Goal: Information Seeking & Learning: Learn about a topic

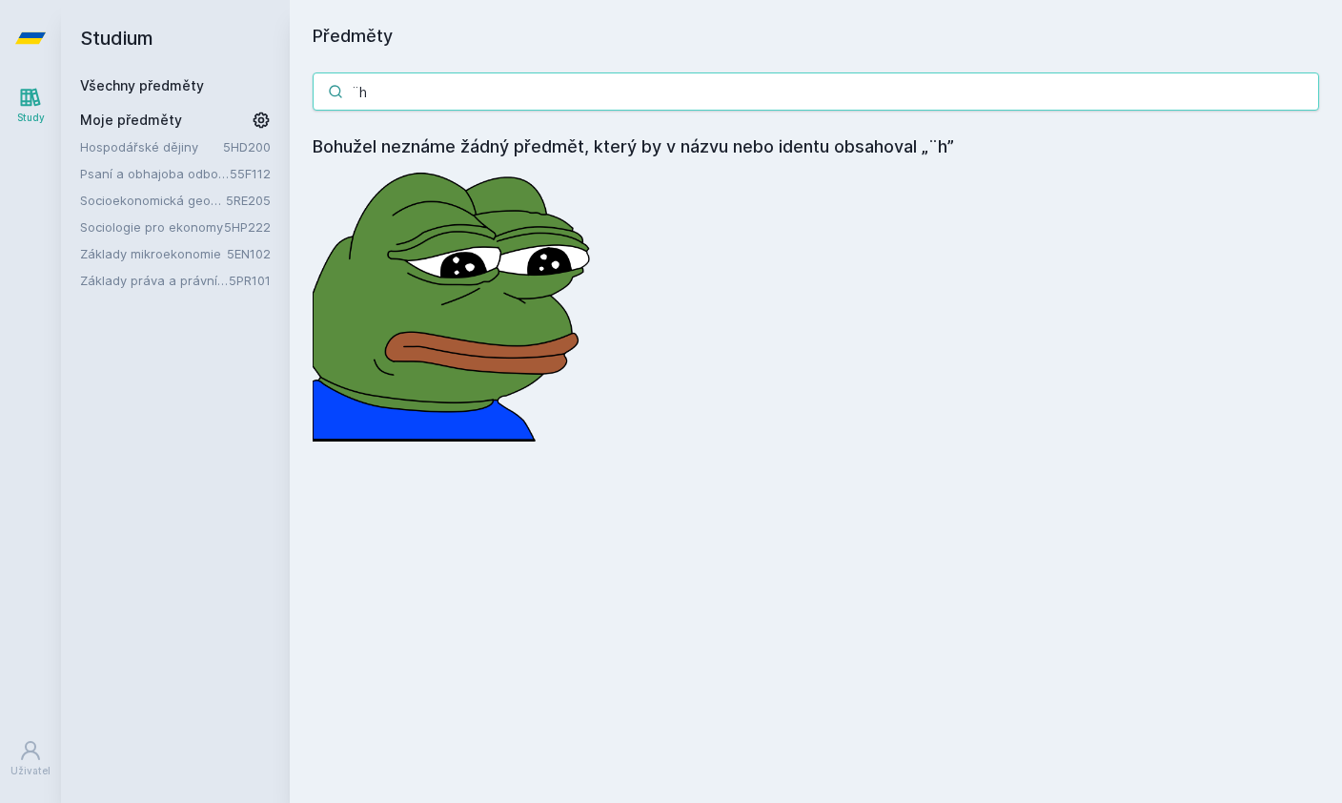
type input "¨"
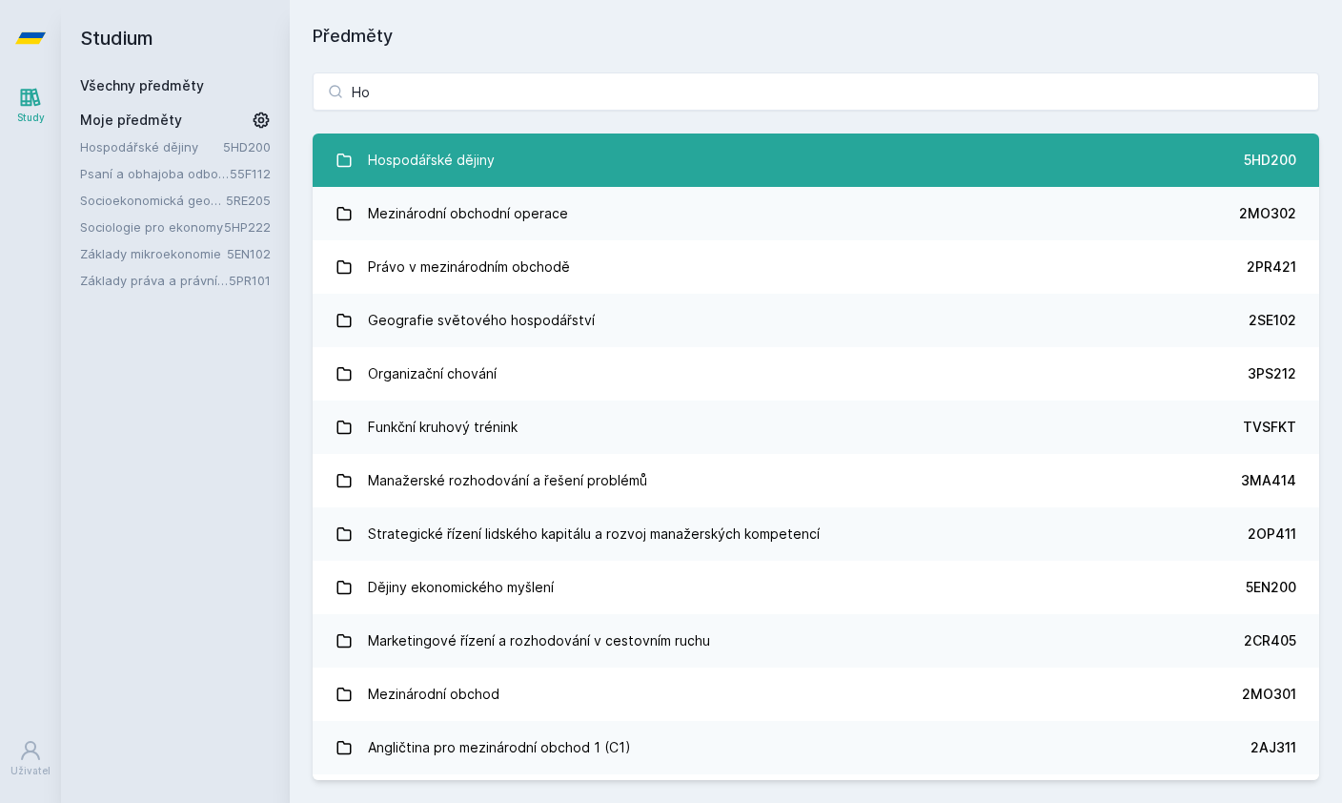
type input "Ho"
click at [404, 183] on link "Hospodářské dějiny 5HD200" at bounding box center [816, 159] width 1007 height 53
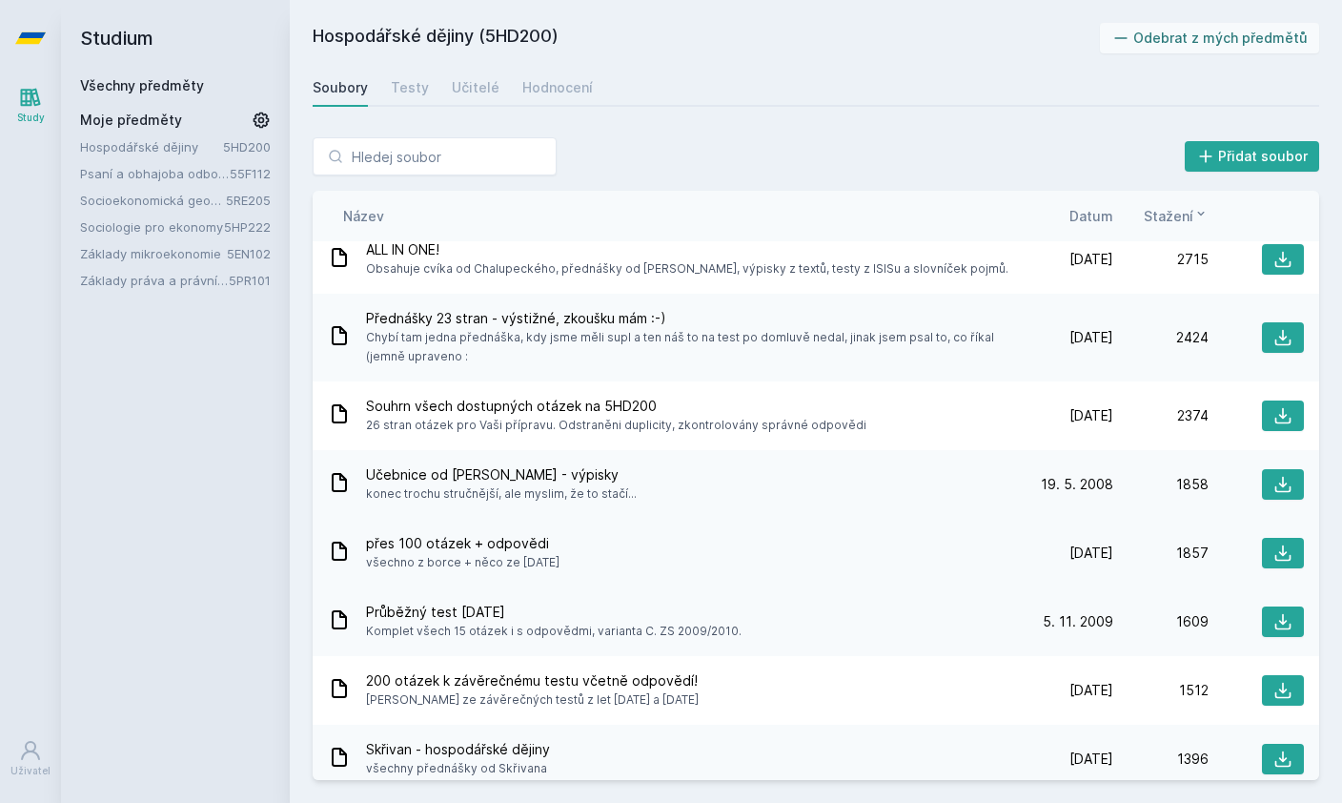
scroll to position [56, 0]
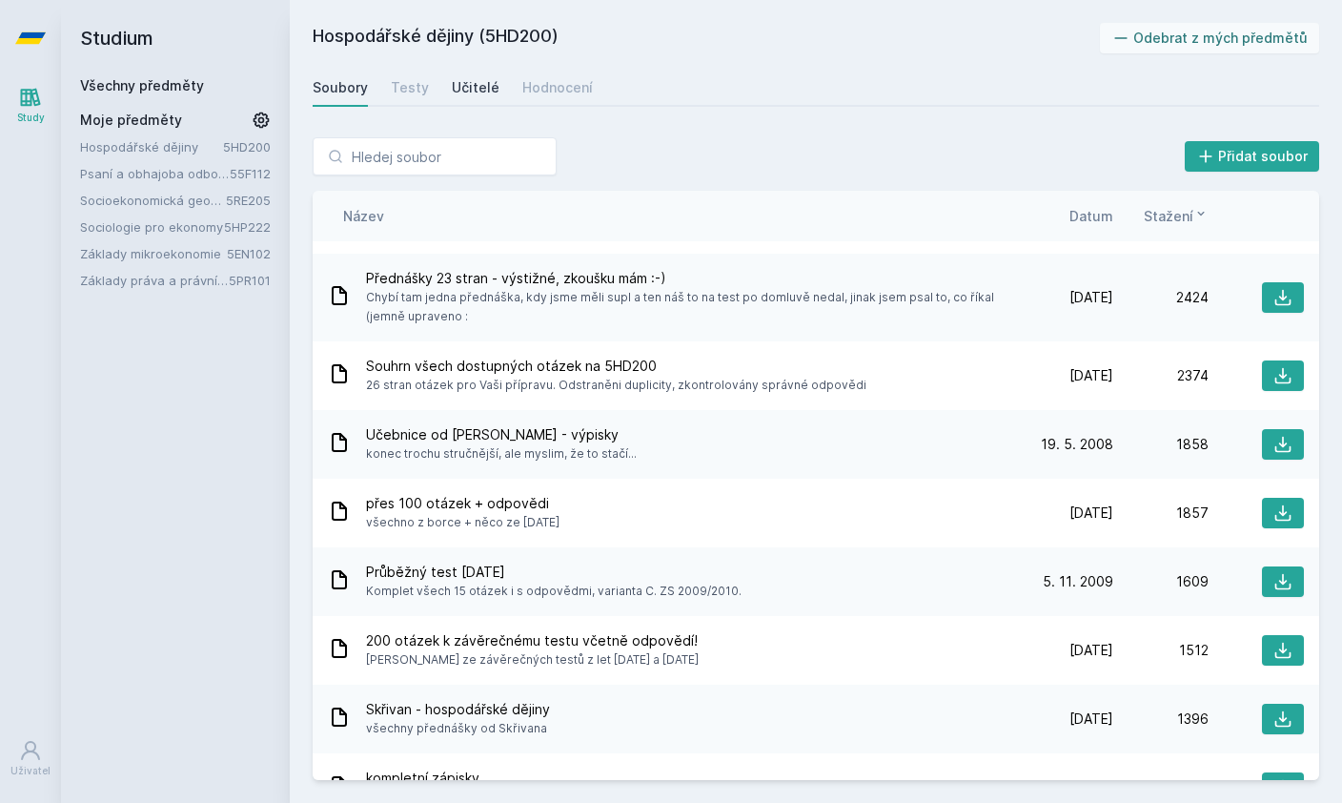
click at [475, 93] on div "Učitelé" at bounding box center [476, 87] width 48 height 19
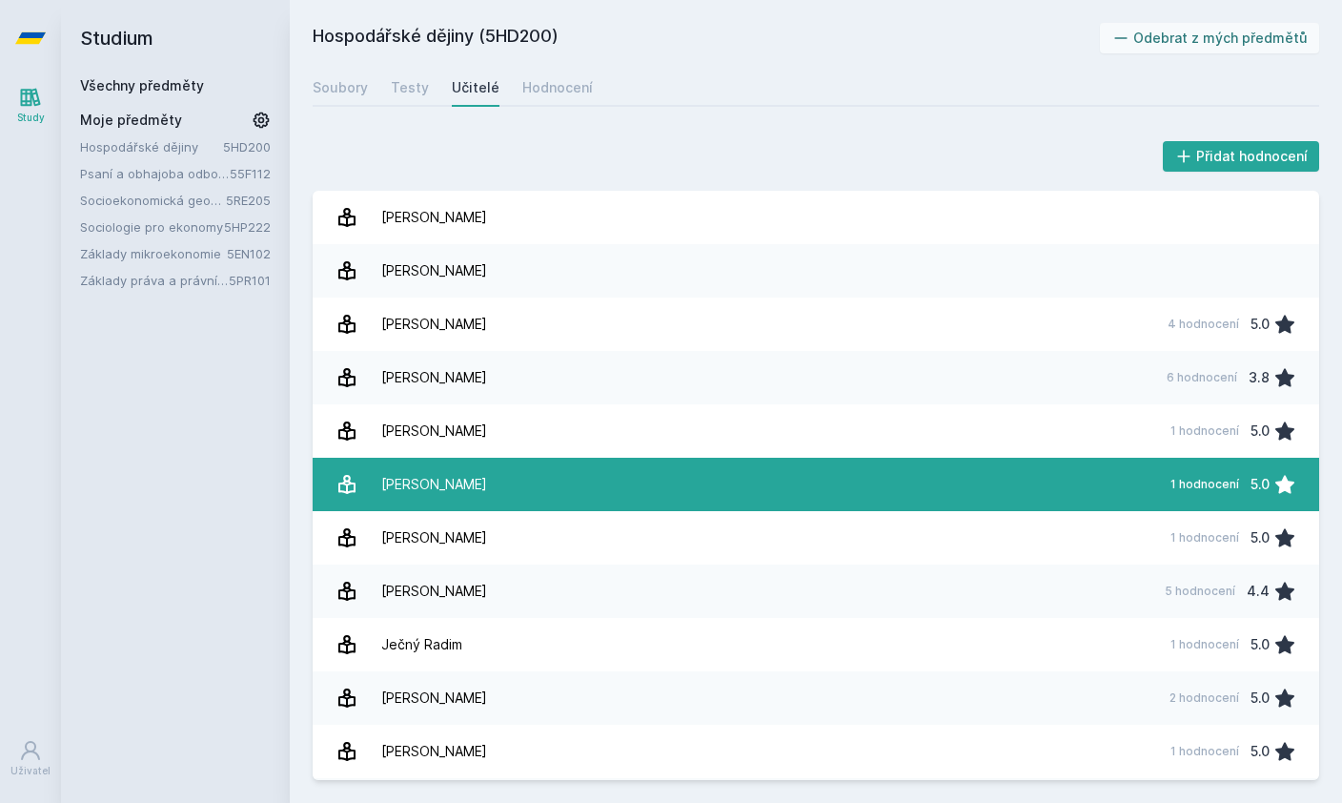
click at [494, 500] on link "[PERSON_NAME][DATE] hodnocení 5.0" at bounding box center [816, 484] width 1007 height 53
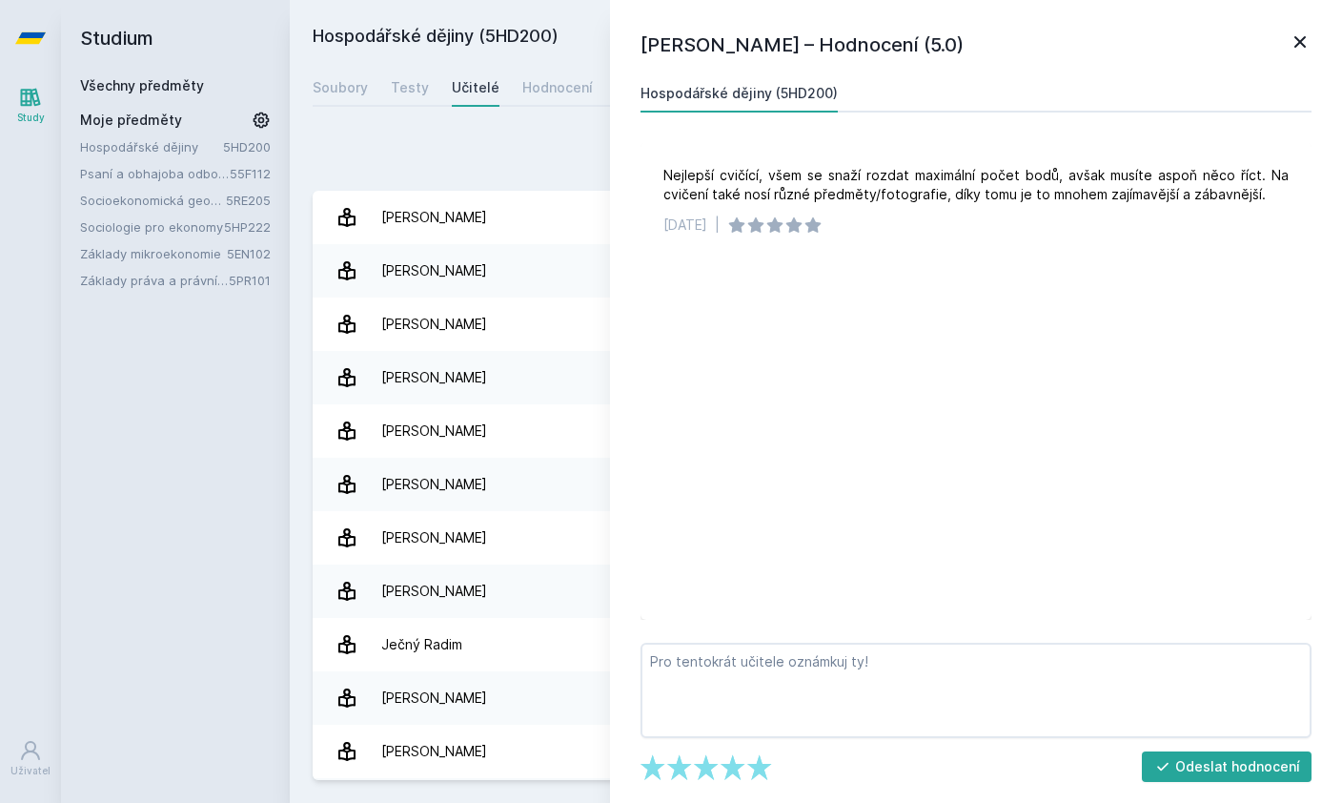
click at [1301, 35] on icon at bounding box center [1300, 42] width 23 height 23
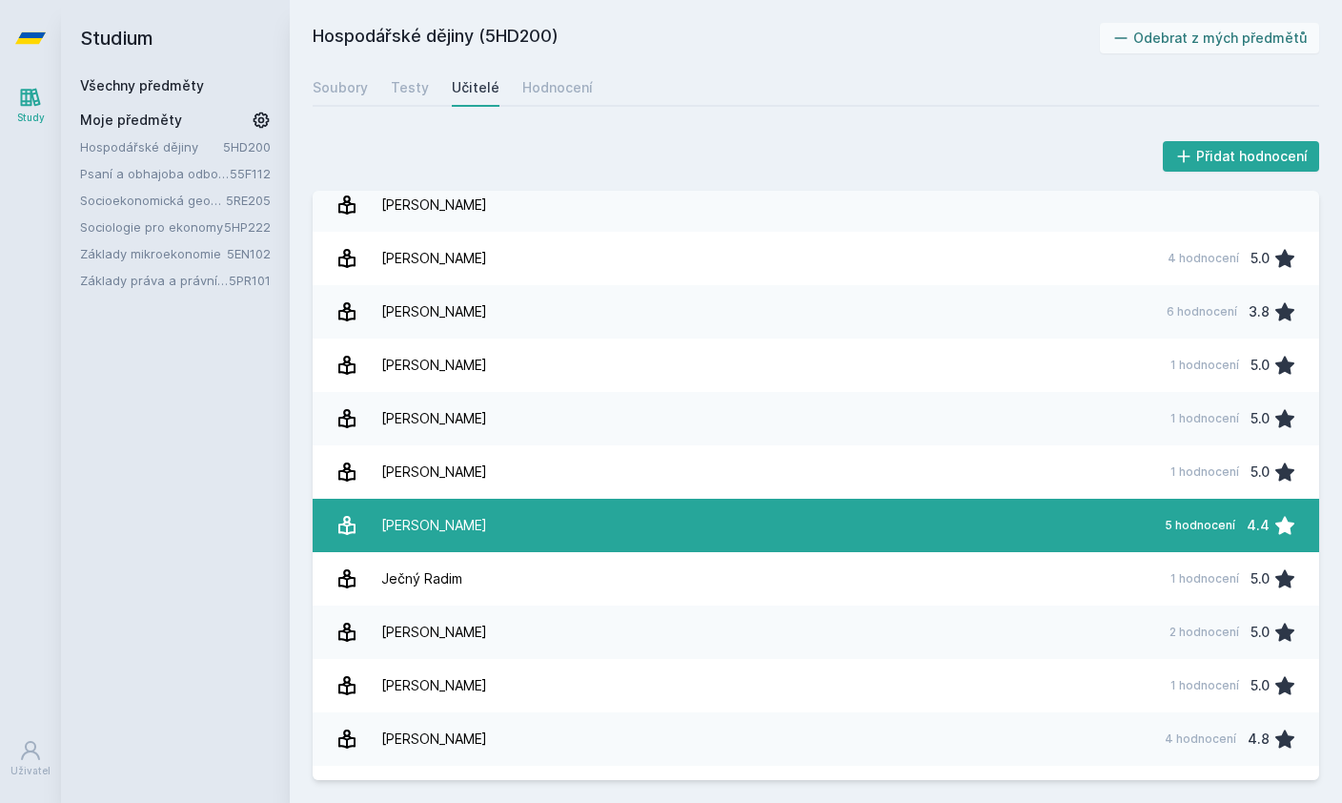
scroll to position [322, 0]
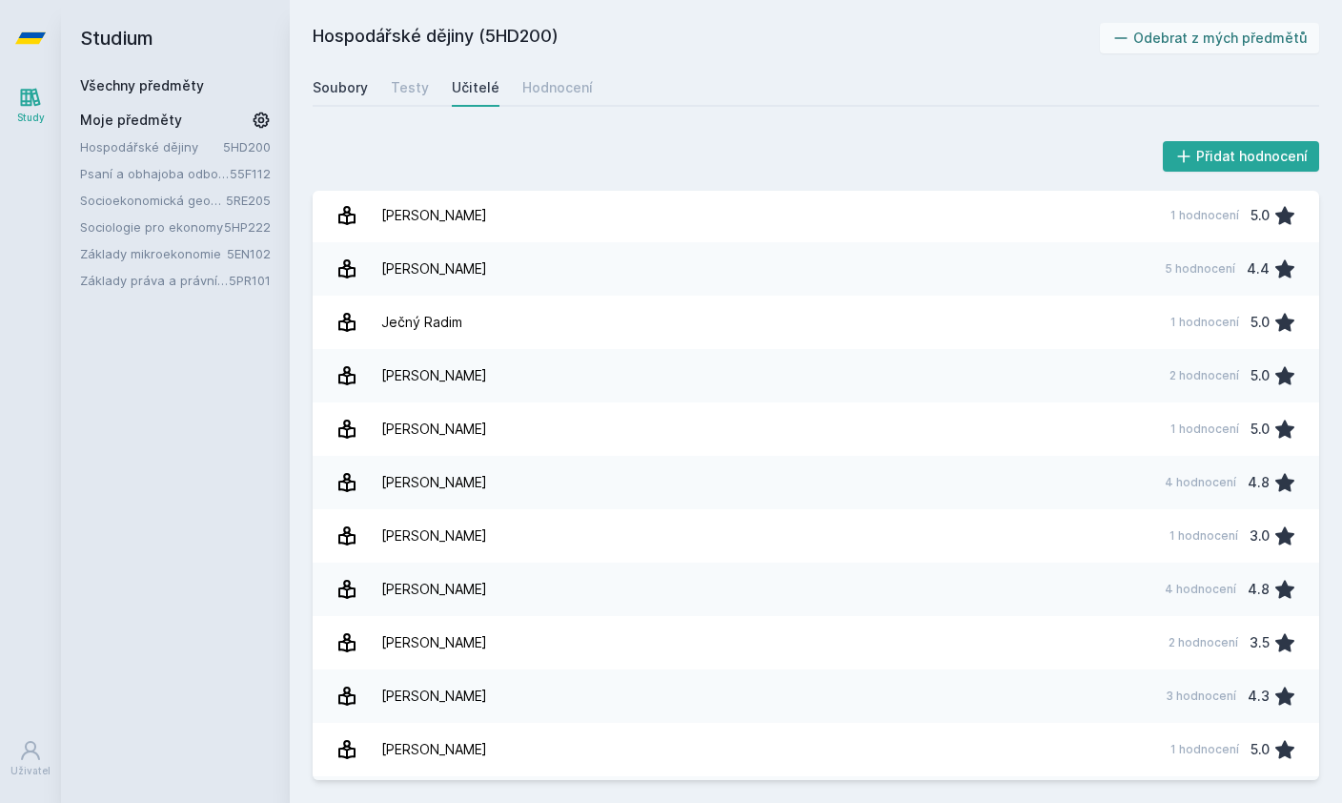
click at [349, 84] on div "Soubory" at bounding box center [340, 87] width 55 height 19
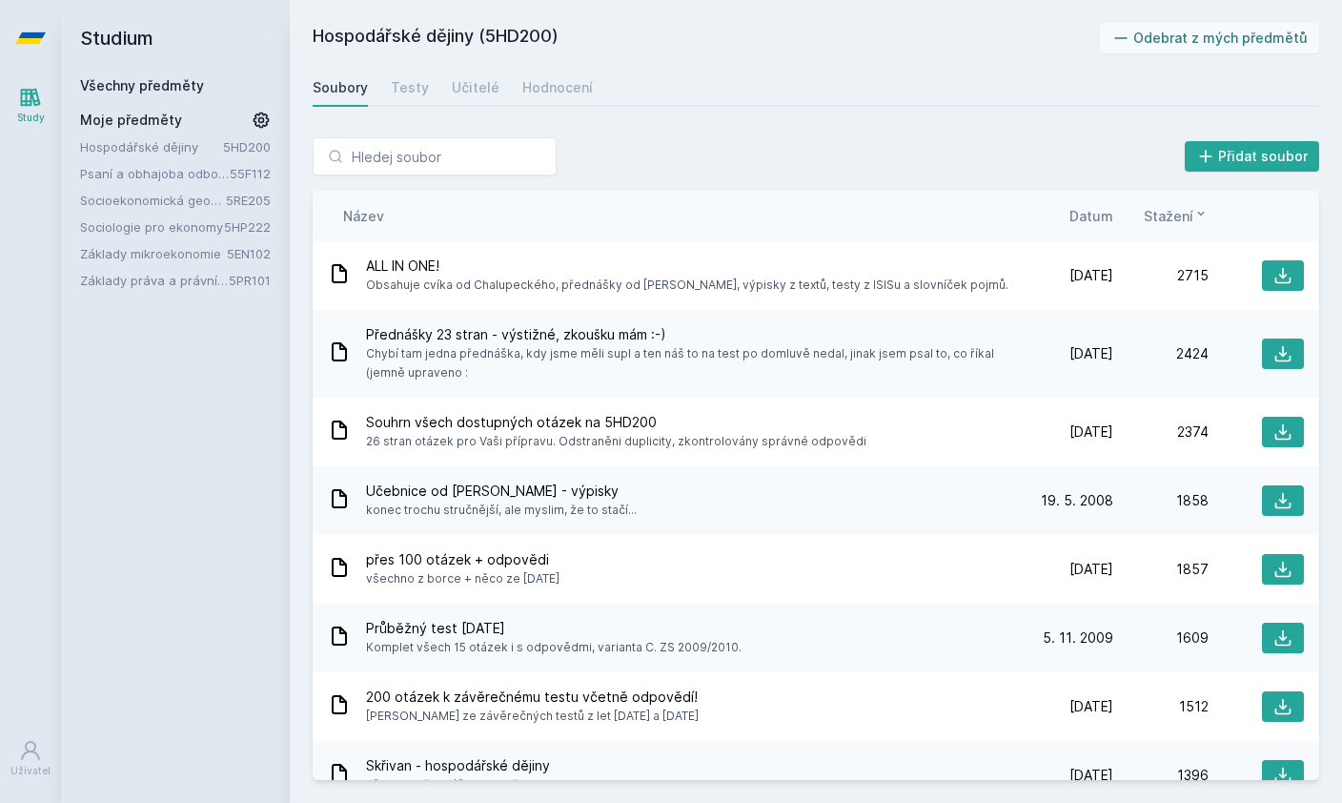
click at [1109, 218] on span "Datum" at bounding box center [1091, 216] width 44 height 20
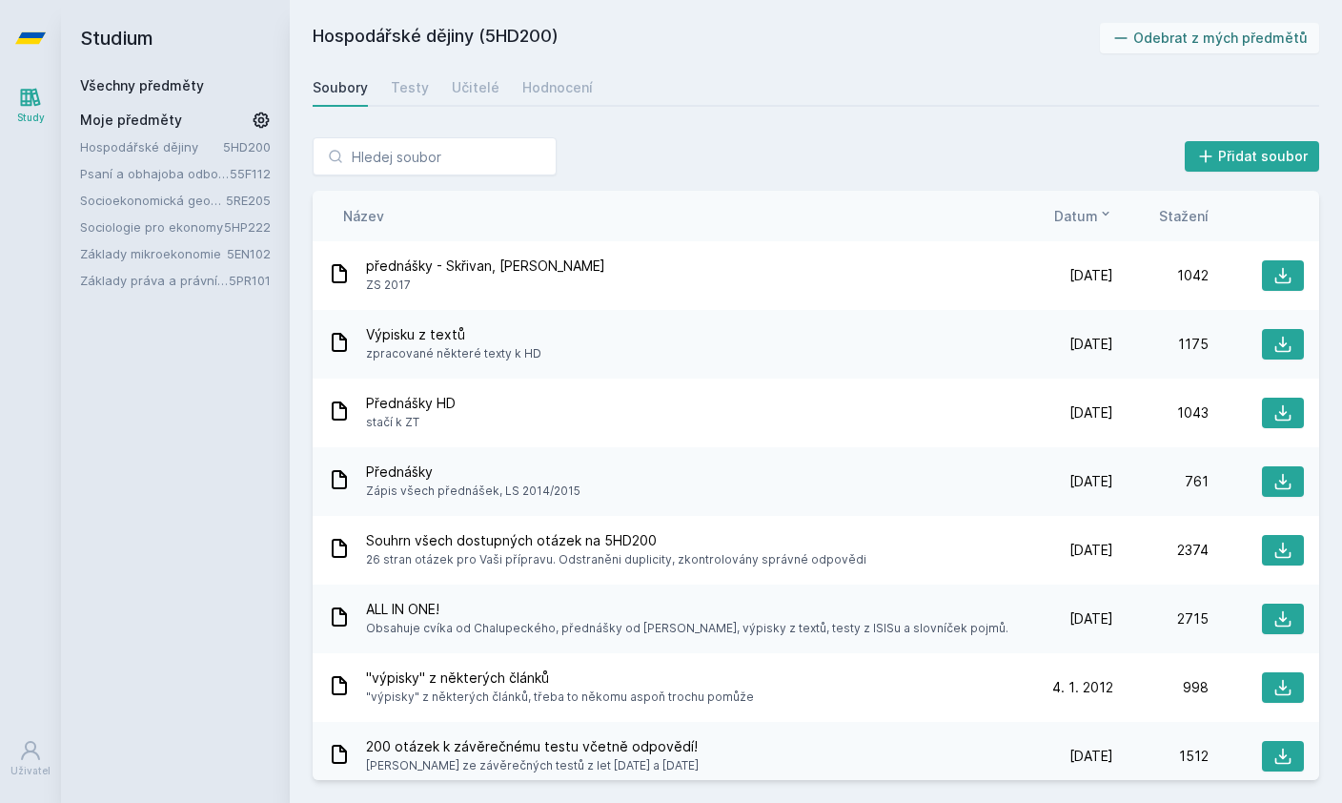
click at [1109, 218] on icon at bounding box center [1105, 213] width 15 height 15
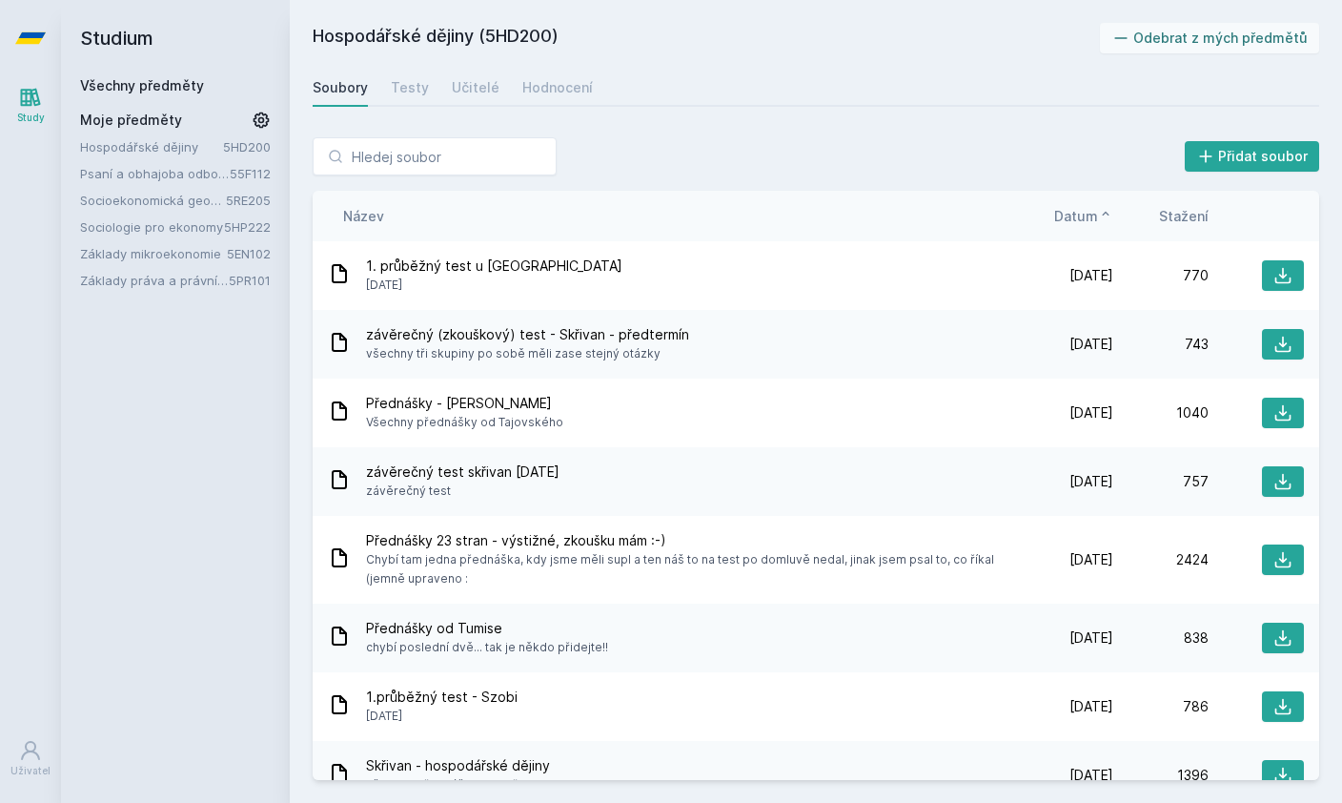
click at [1109, 218] on icon at bounding box center [1105, 213] width 15 height 15
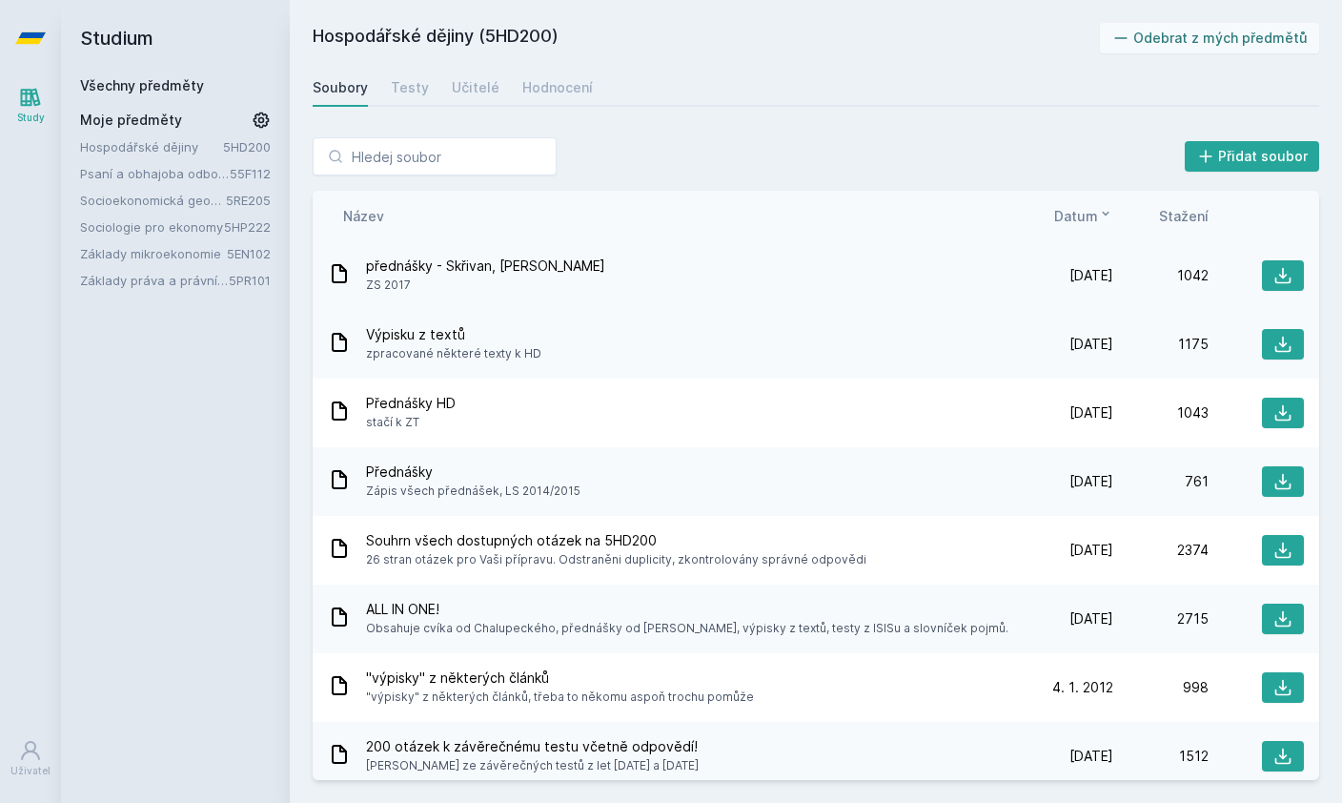
click at [846, 266] on div "přednášky - Skřivan, [PERSON_NAME] ZS 2017" at bounding box center [673, 275] width 690 height 38
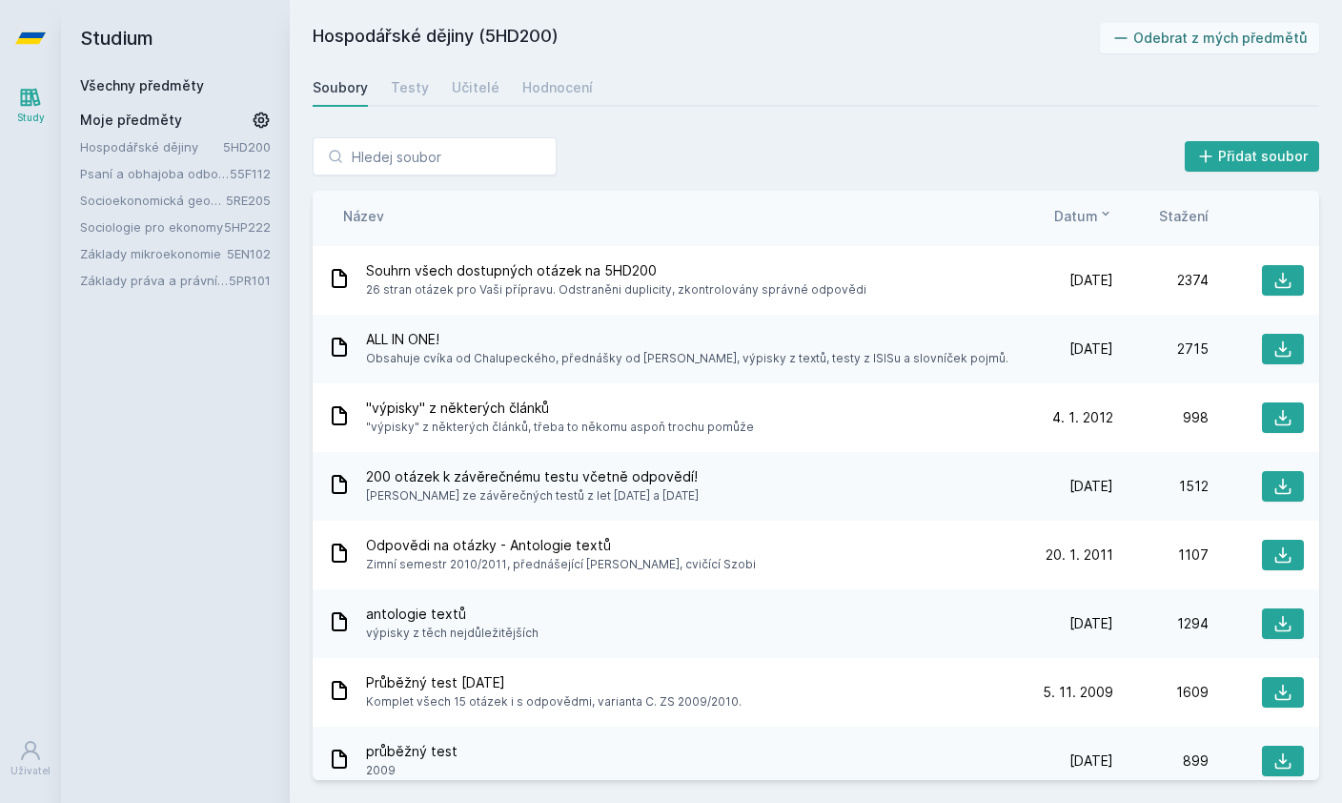
scroll to position [272, 0]
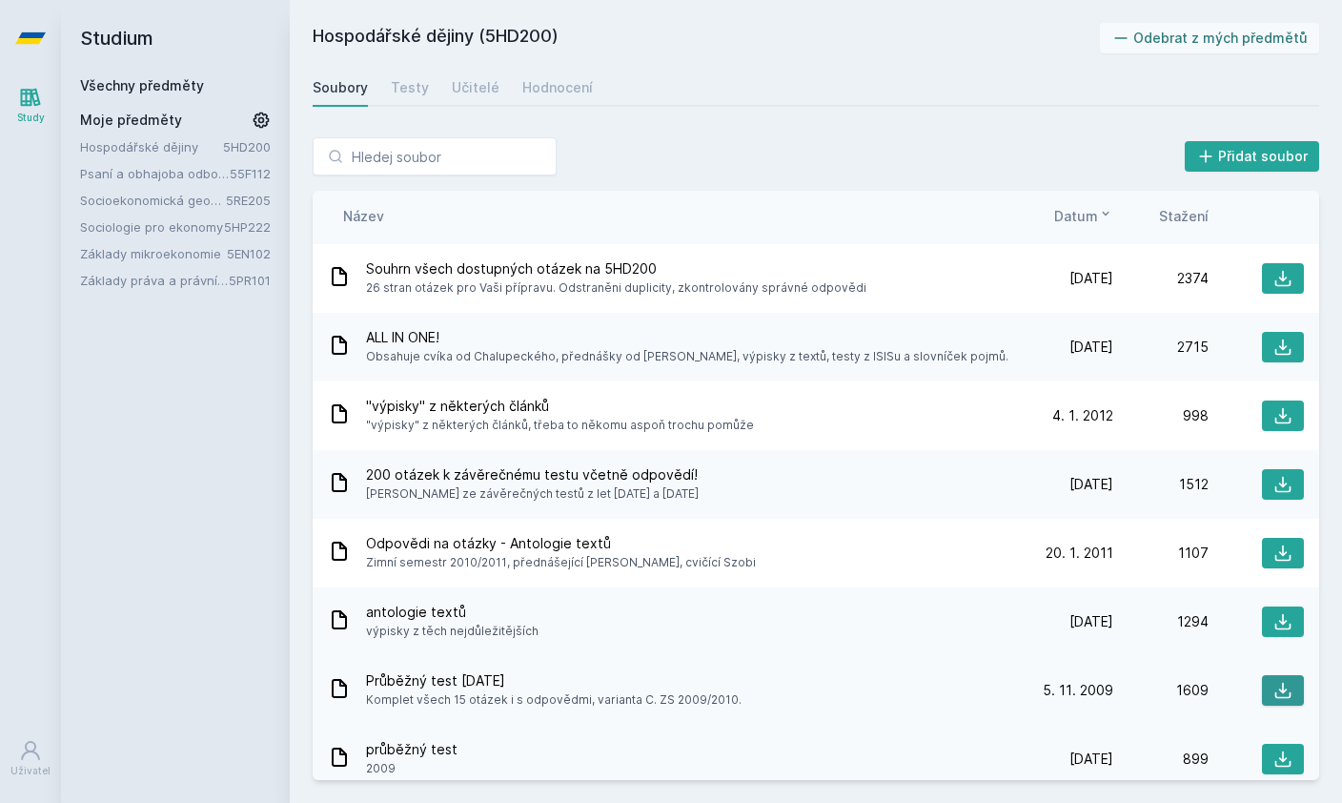
click at [1292, 689] on button at bounding box center [1283, 690] width 42 height 31
